Goal: Navigation & Orientation: Go to known website

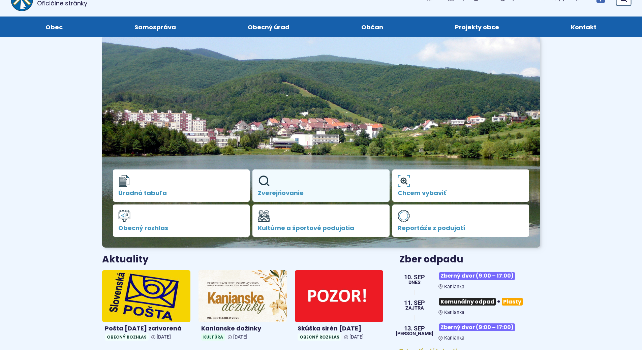
scroll to position [101, 0]
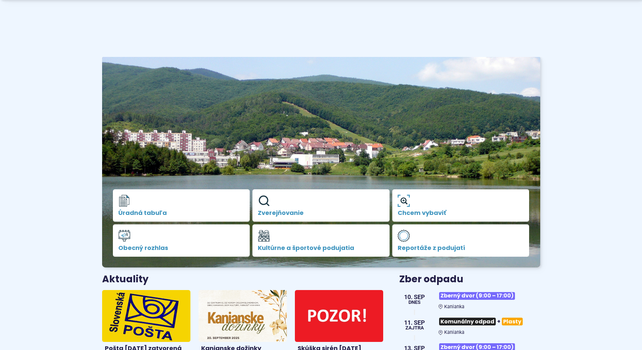
scroll to position [101, 0]
